Goal: Information Seeking & Learning: Find contact information

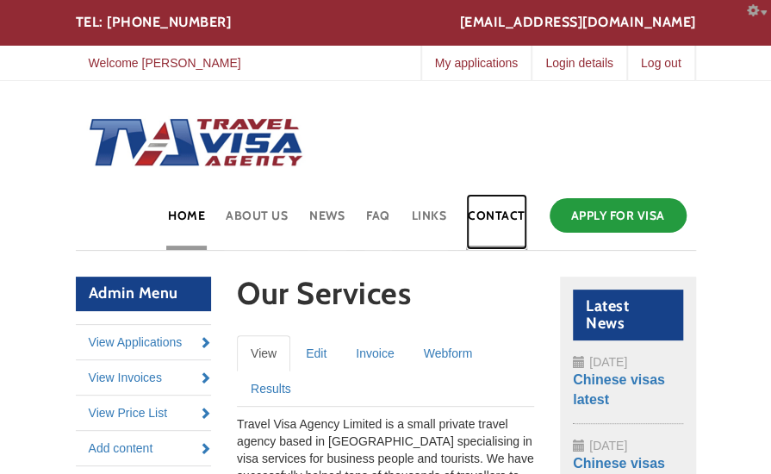
click at [497, 225] on link "Contact" at bounding box center [496, 222] width 61 height 56
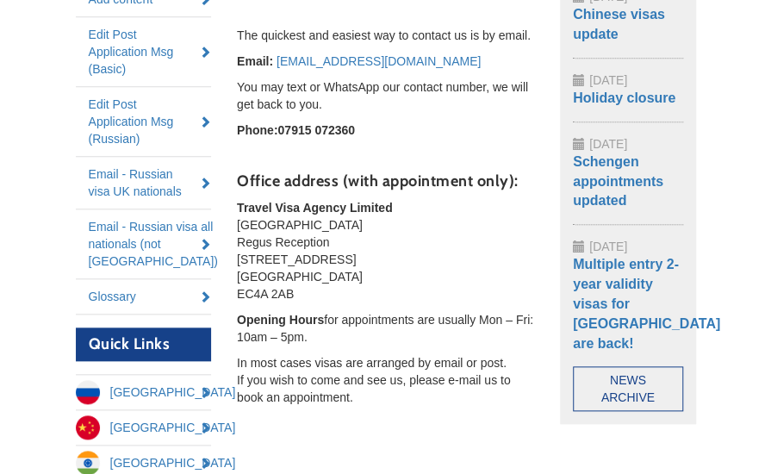
scroll to position [458, 0]
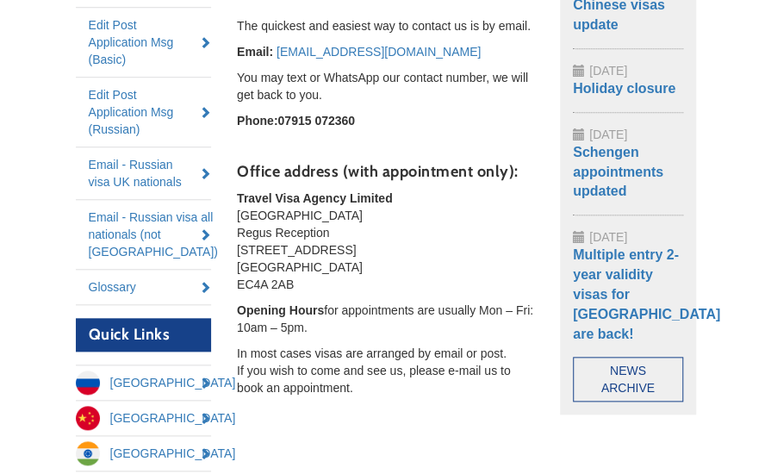
drag, startPoint x: 238, startPoint y: 192, endPoint x: 315, endPoint y: 280, distance: 117.1
click at [315, 280] on p "Travel Visa Agency Limited [GEOGRAPHIC_DATA] Regus Reception [STREET_ADDRESS]" at bounding box center [385, 240] width 297 height 103
copy p "Travel Visa Agency Limited [GEOGRAPHIC_DATA] Regus Reception [STREET_ADDRESS]"
